Goal: Entertainment & Leisure: Consume media (video, audio)

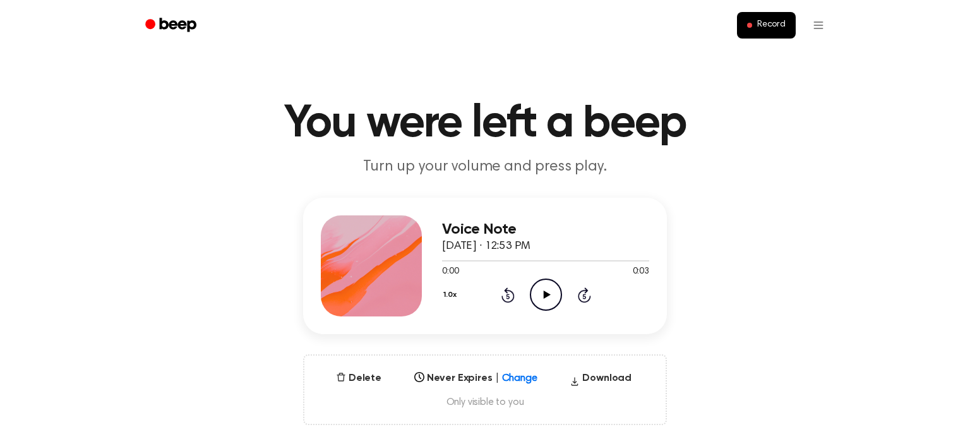
click at [552, 301] on icon "Play Audio" at bounding box center [546, 295] width 32 height 32
click at [545, 289] on icon "Play Audio" at bounding box center [546, 295] width 32 height 32
